Goal: Information Seeking & Learning: Learn about a topic

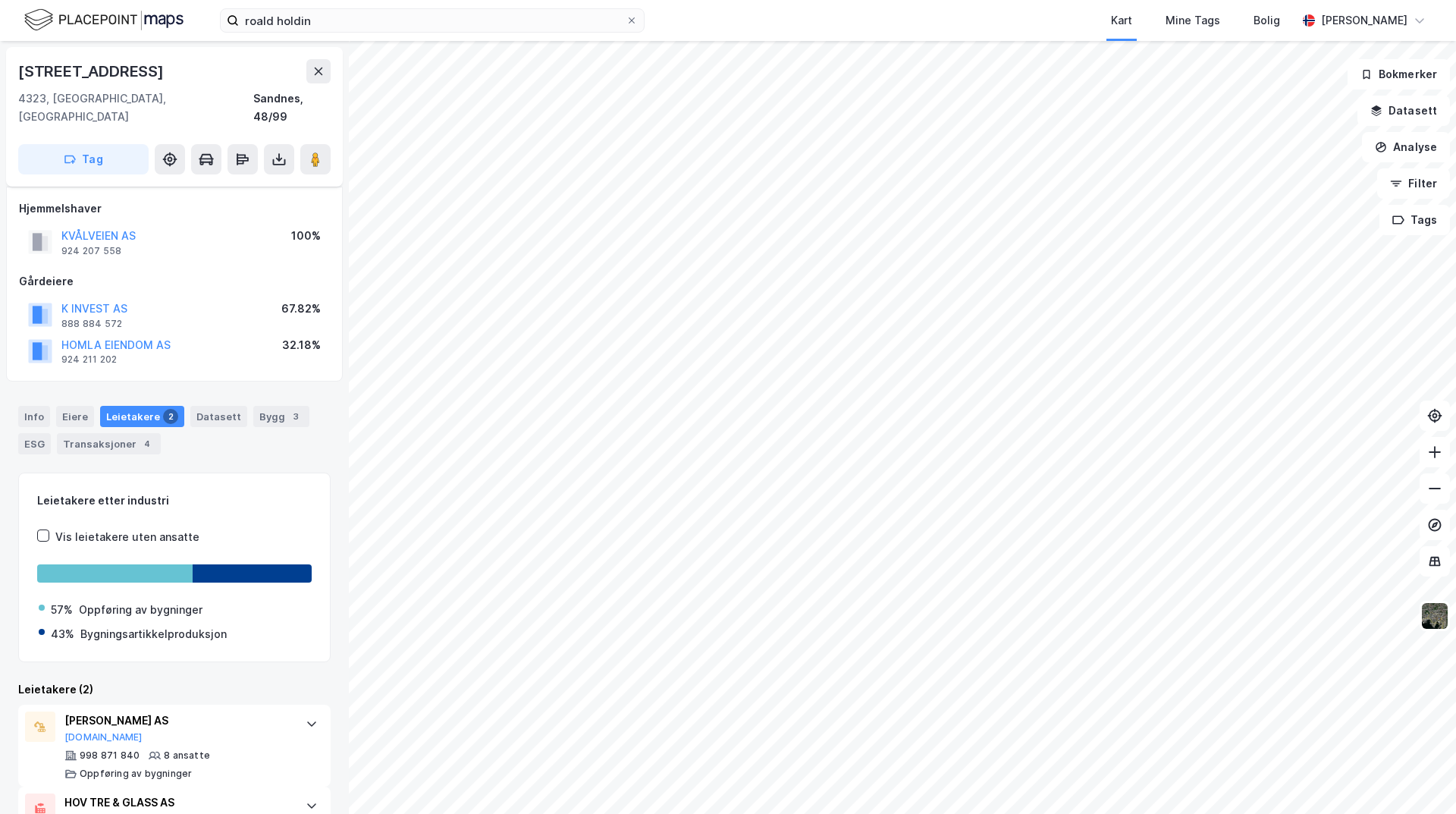
scroll to position [55, 0]
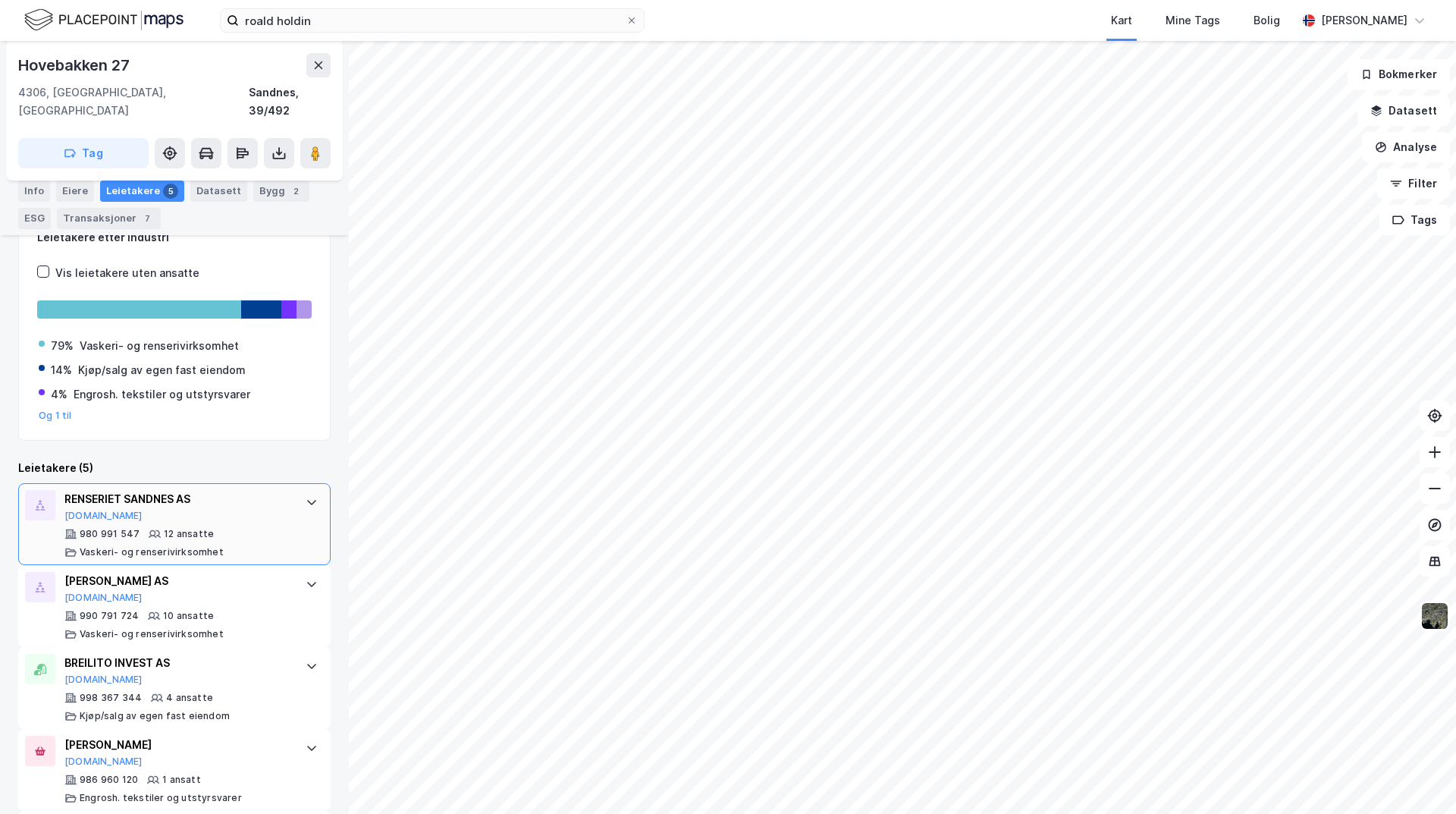
scroll to position [307, 0]
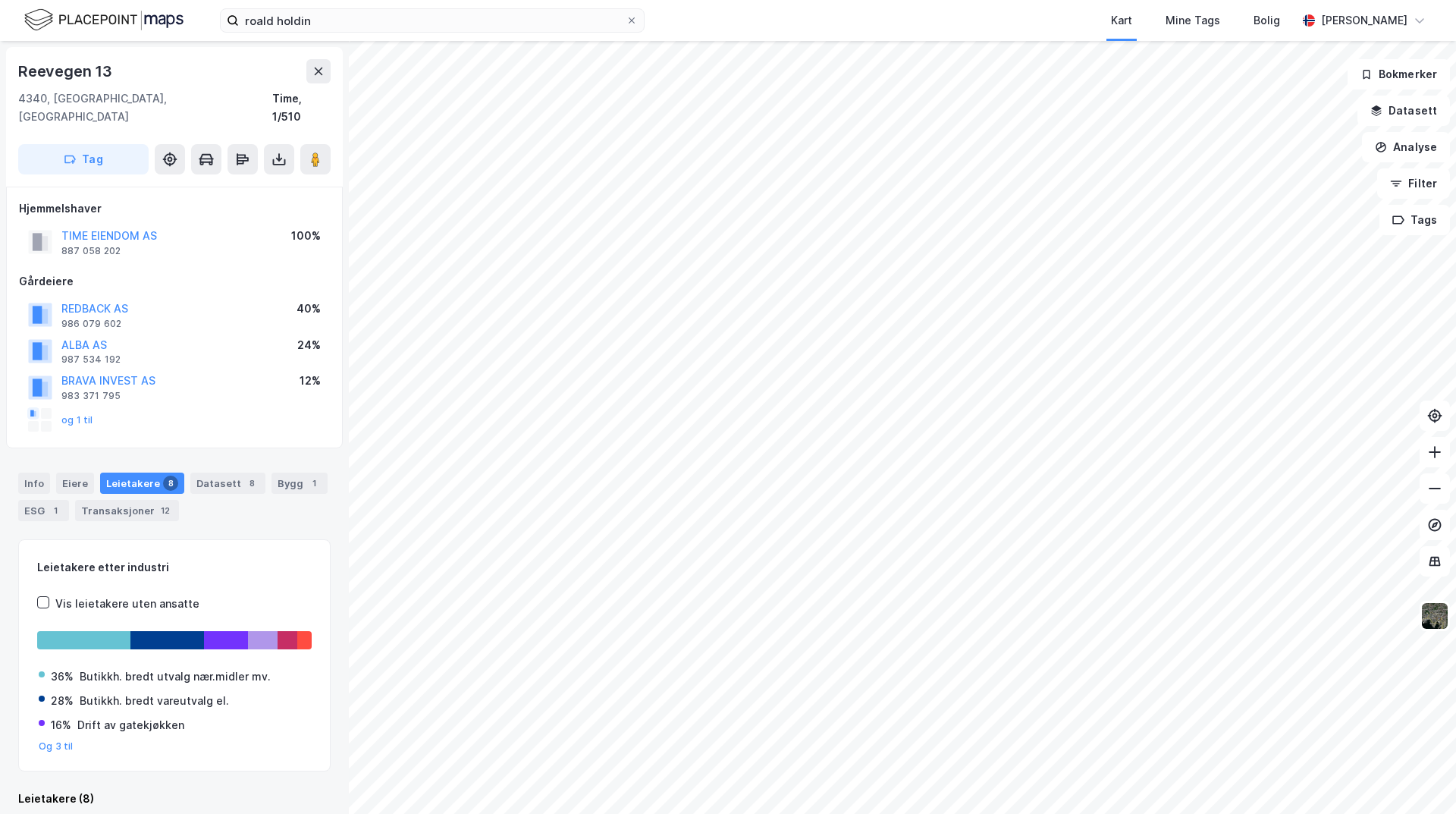
click at [823, 813] on html "roald holdin Kart Mine Tags Bolig [PERSON_NAME] Reevegen 13 4340, Bryne, [GEOGR…" at bounding box center [728, 407] width 1456 height 814
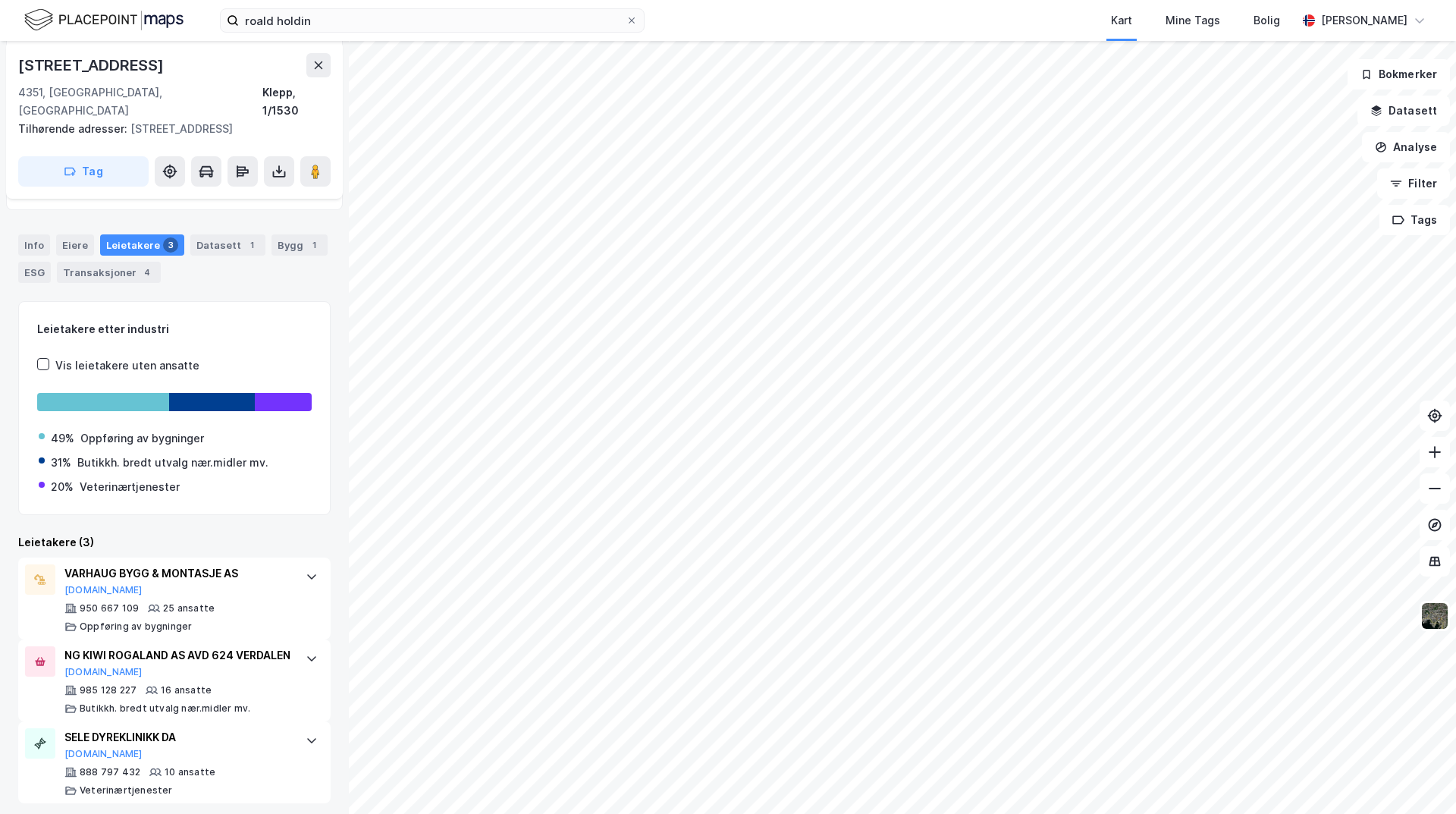
scroll to position [197, 0]
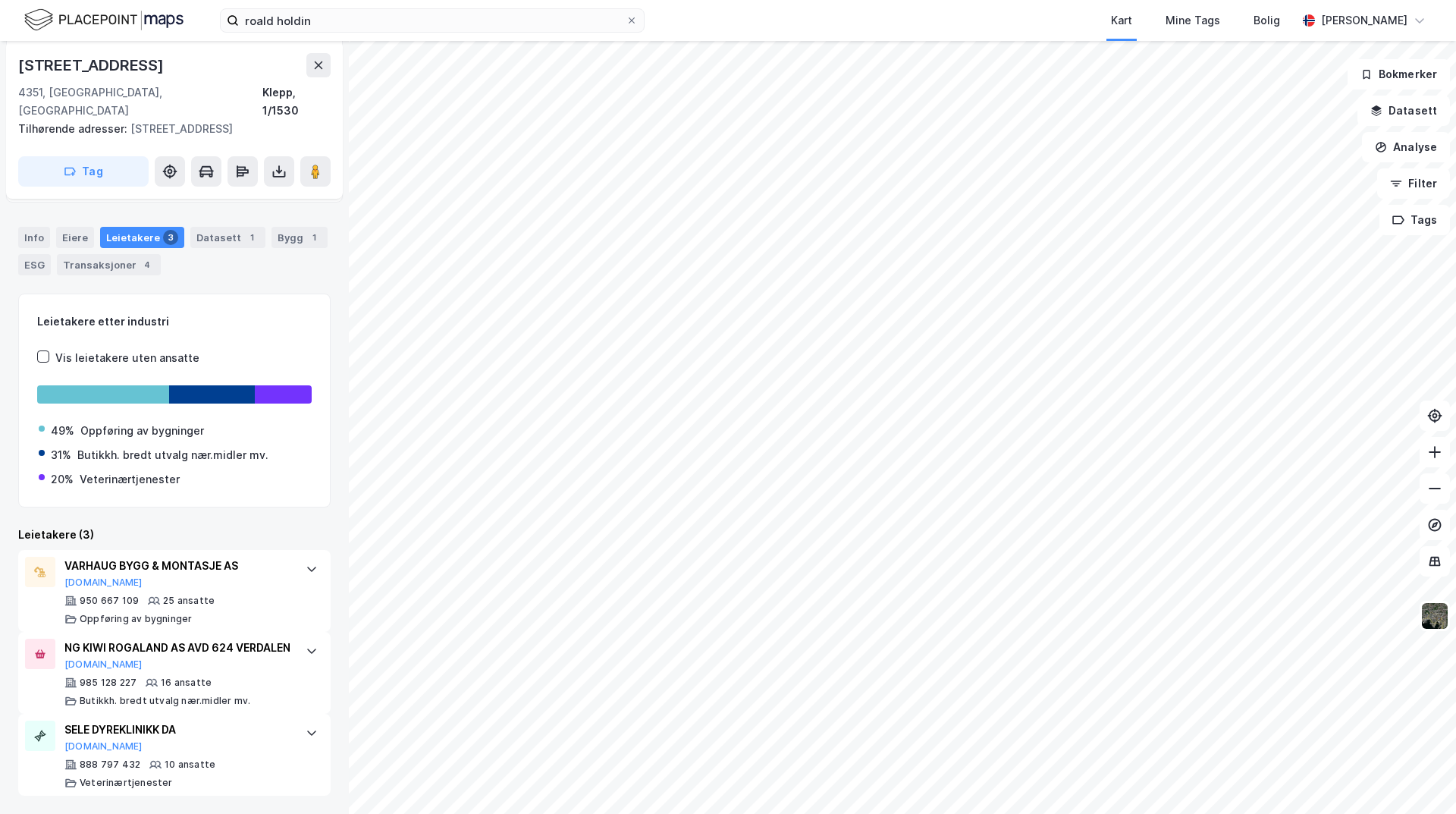
click at [665, 813] on html "roald holdin Kart Mine Tags Bolig [PERSON_NAME] Verdalsvegen 2a 4351, [GEOGRAPH…" at bounding box center [728, 407] width 1456 height 814
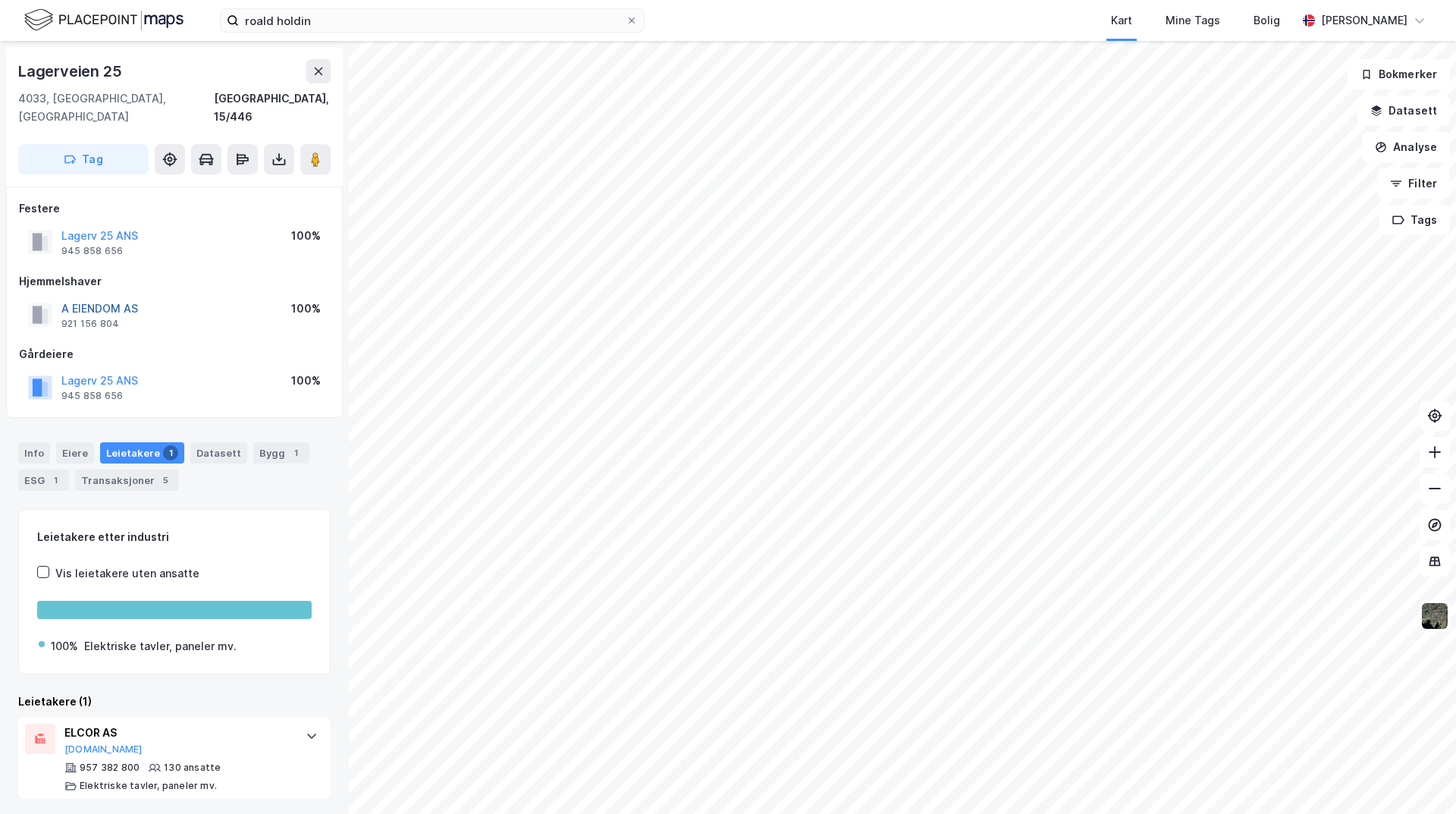
click at [0, 0] on button "A EIENDOM AS" at bounding box center [0, 0] width 0 height 0
